Goal: Task Accomplishment & Management: Complete application form

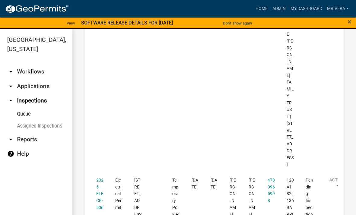
scroll to position [880, 0]
click at [98, 177] on link "2025-ELECR-506" at bounding box center [99, 193] width 7 height 32
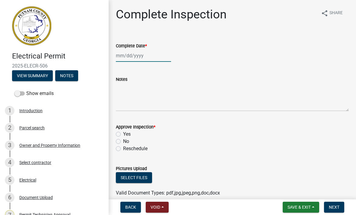
click at [146, 55] on div at bounding box center [143, 55] width 55 height 12
select select "9"
select select "2025"
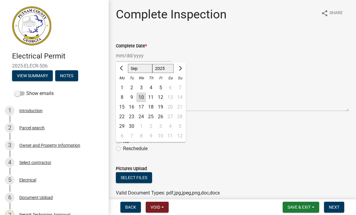
click at [143, 99] on div "10" at bounding box center [141, 98] width 10 height 10
type input "[DATE]"
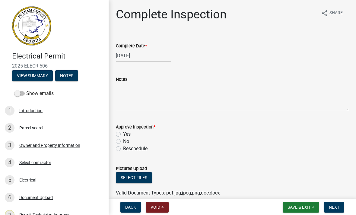
click at [123, 133] on label "Yes" at bounding box center [127, 134] width 8 height 7
click at [123, 133] on input "Yes" at bounding box center [125, 133] width 4 height 4
radio input "true"
click at [335, 210] on span "Next" at bounding box center [334, 207] width 11 height 5
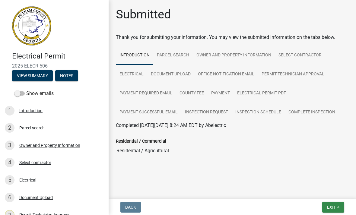
click at [336, 207] on button "Exit" at bounding box center [333, 207] width 22 height 11
click at [331, 193] on button "Save & Exit" at bounding box center [320, 191] width 48 height 14
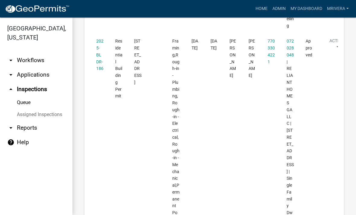
scroll to position [1616, 0]
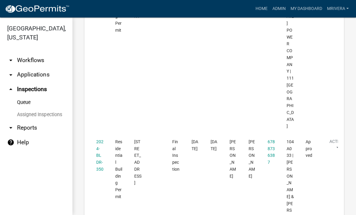
scroll to position [614, 0]
